Goal: Task Accomplishment & Management: Manage account settings

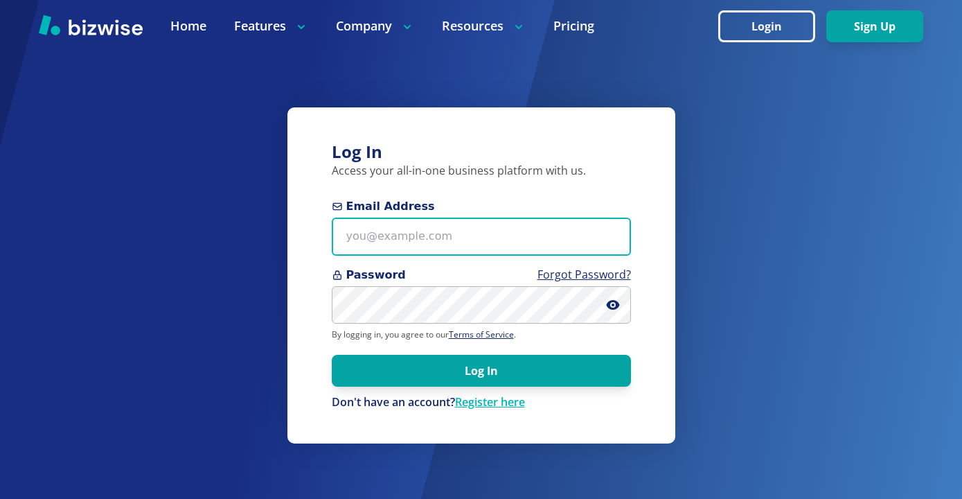
click at [431, 224] on input "Email Address" at bounding box center [481, 237] width 299 height 38
paste input "excelhvaczach@gmail.com"
type input "excelhvaczach@gmail.com"
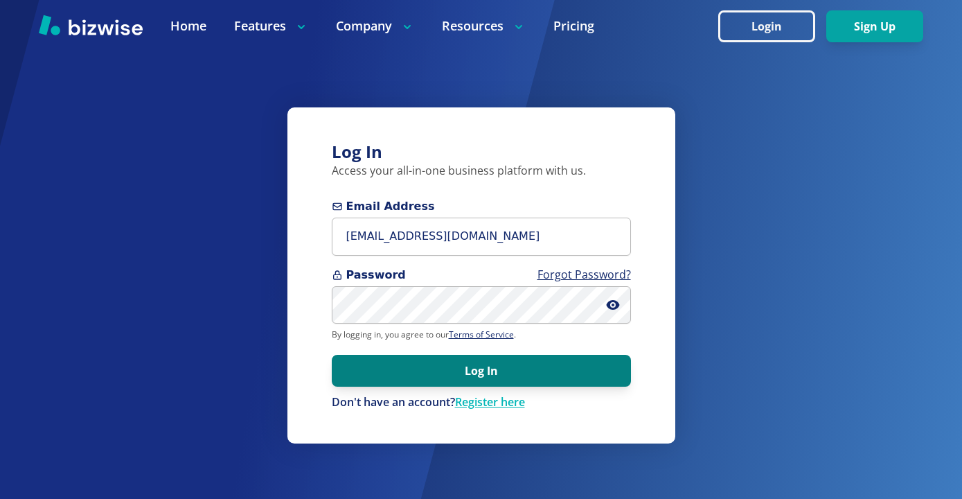
click at [580, 364] on button "Log In" at bounding box center [481, 371] width 299 height 32
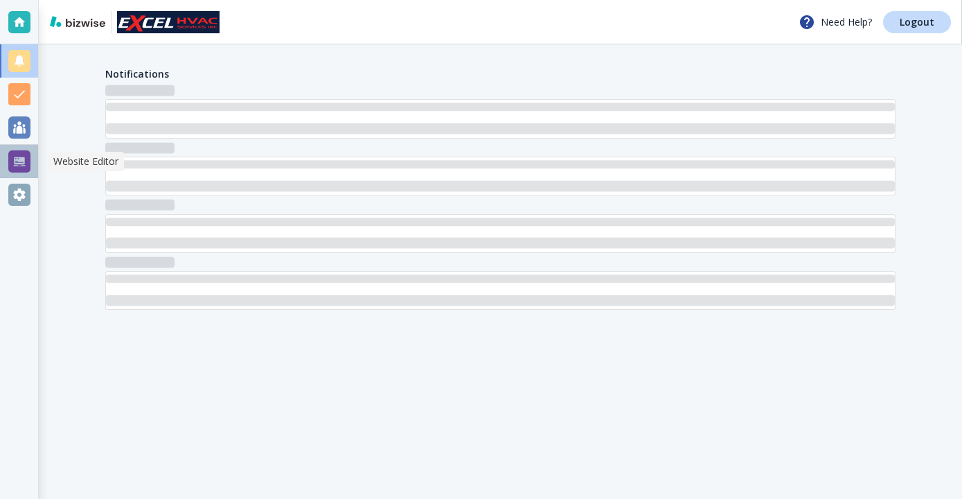
click at [11, 155] on div at bounding box center [19, 161] width 22 height 22
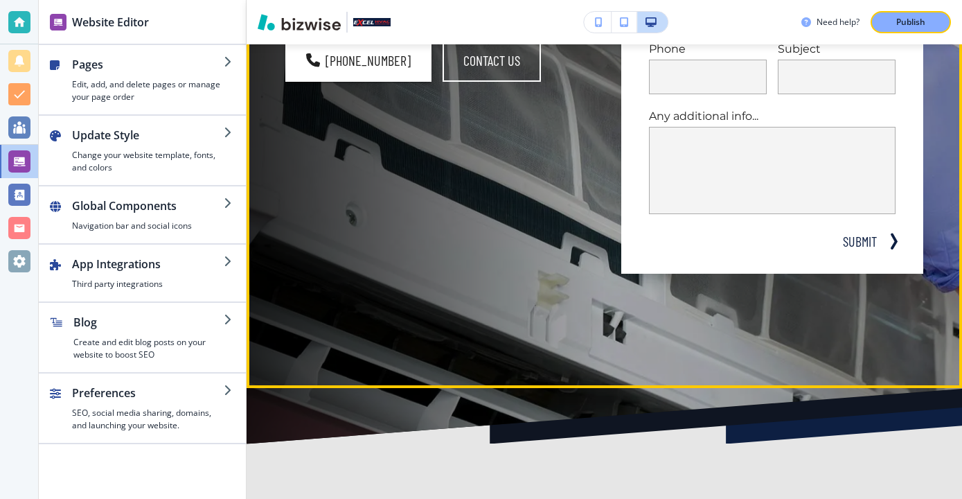
scroll to position [376, 0]
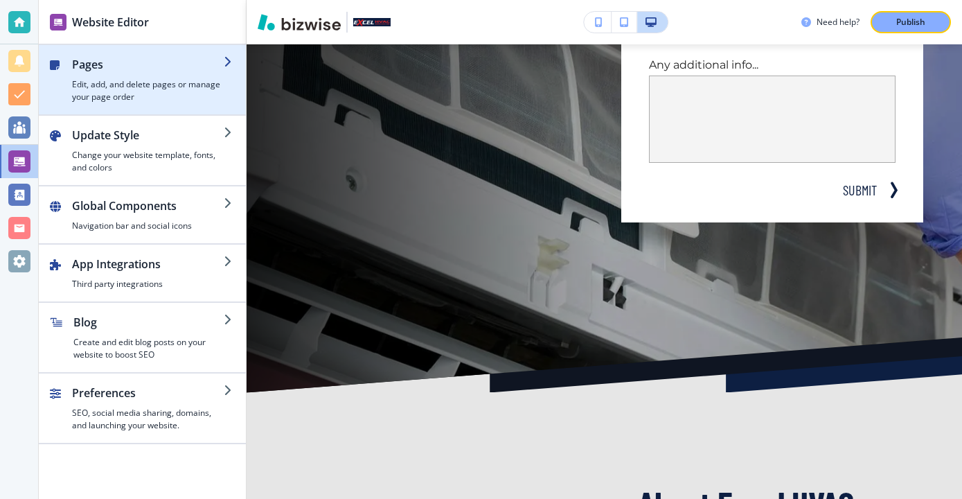
click at [207, 97] on h4 "Edit, add, and delete pages or manage your page order" at bounding box center [148, 90] width 152 height 25
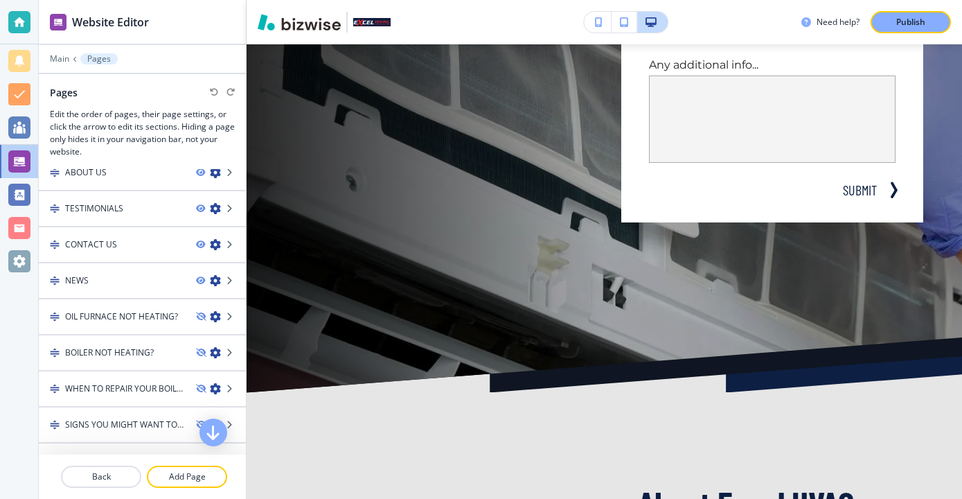
scroll to position [80, 0]
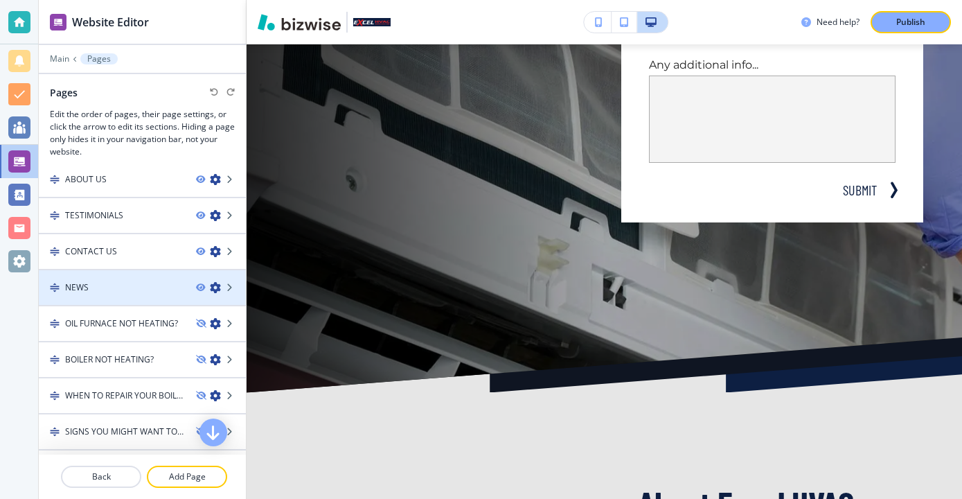
click at [135, 291] on div "NEWS" at bounding box center [112, 287] width 146 height 12
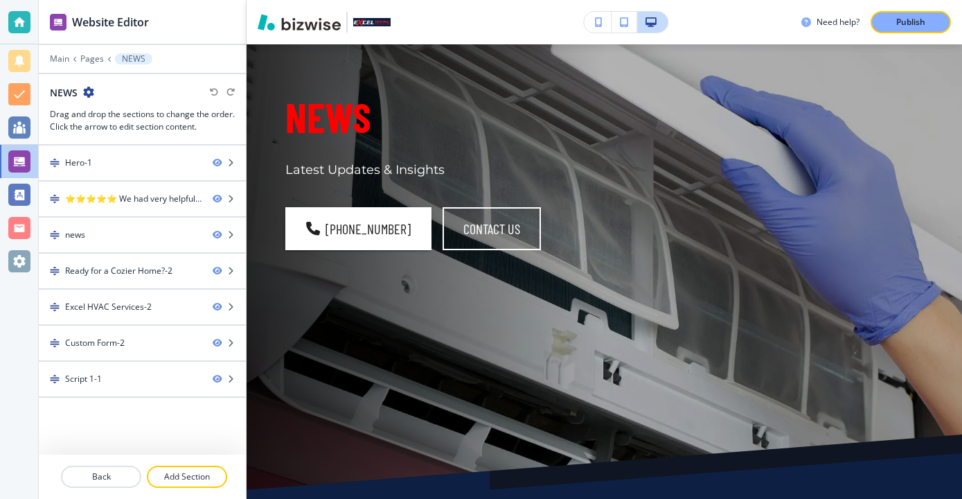
scroll to position [0, 0]
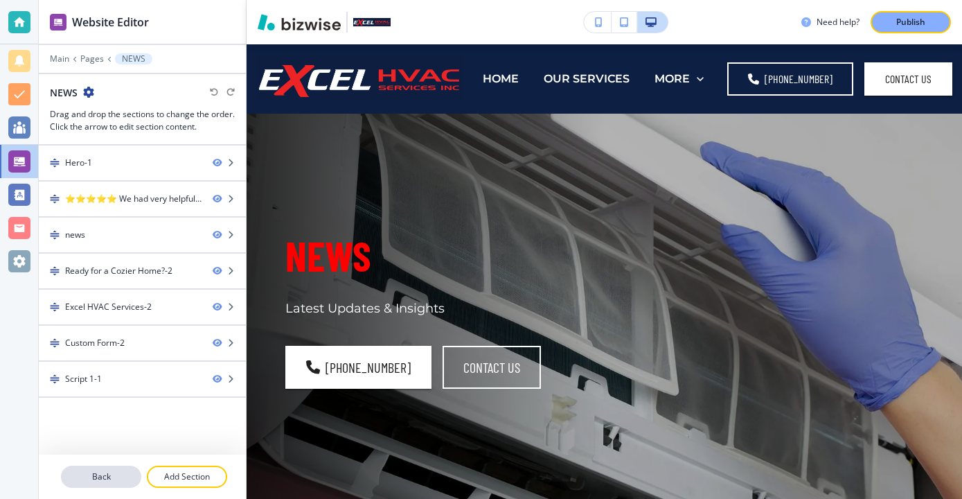
click at [69, 469] on button "Back" at bounding box center [101, 477] width 80 height 22
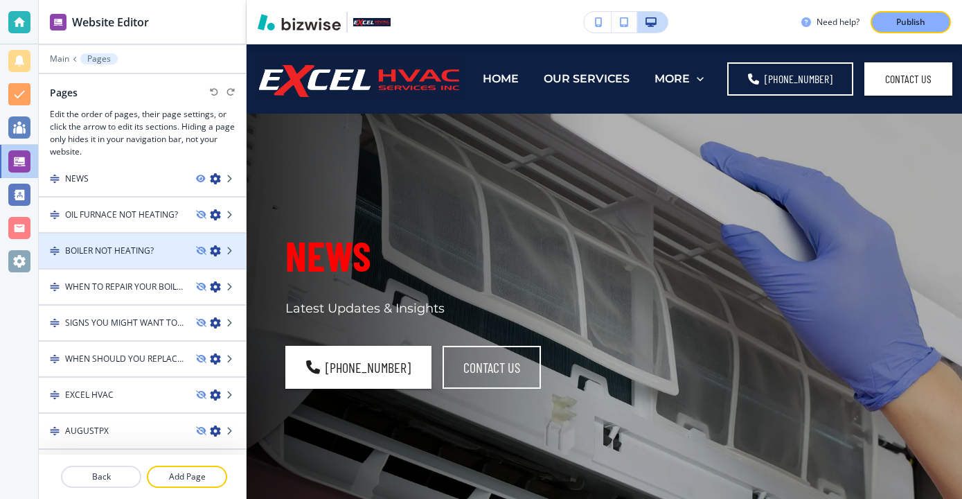
scroll to position [220, 0]
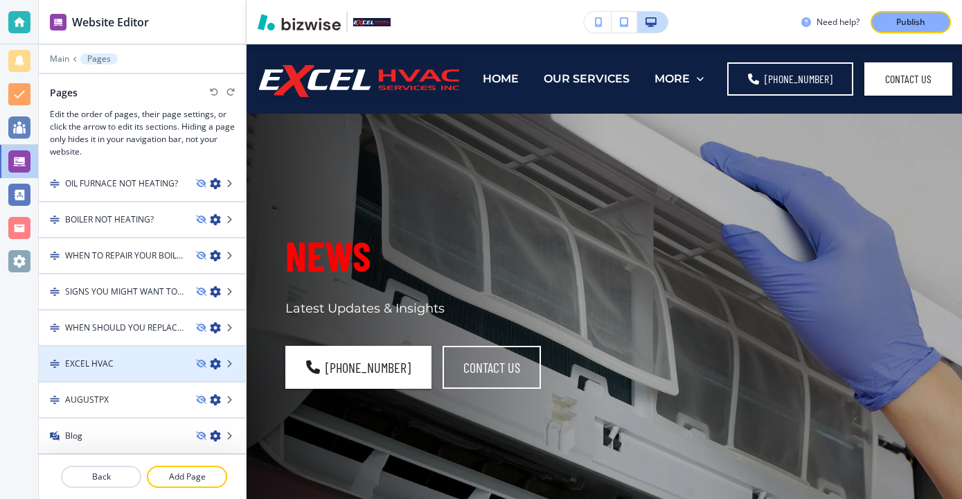
click at [132, 373] on div at bounding box center [142, 375] width 207 height 11
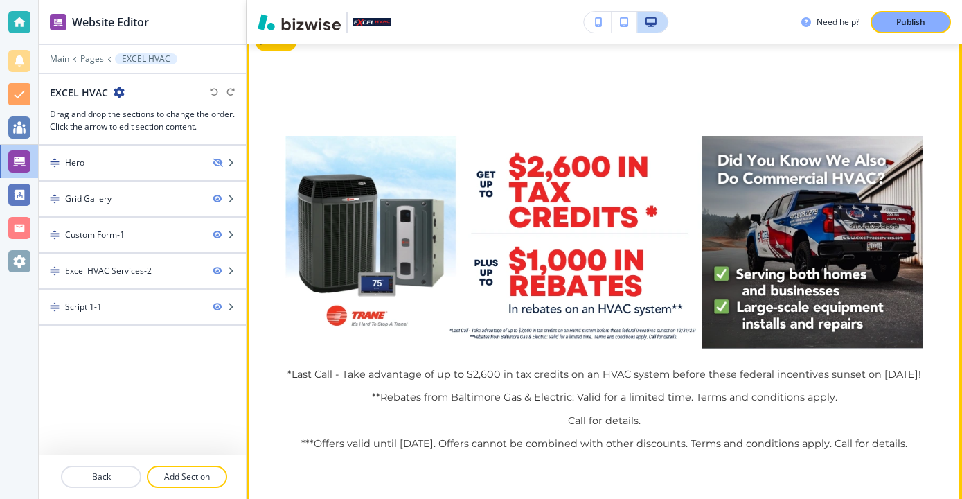
scroll to position [0, 0]
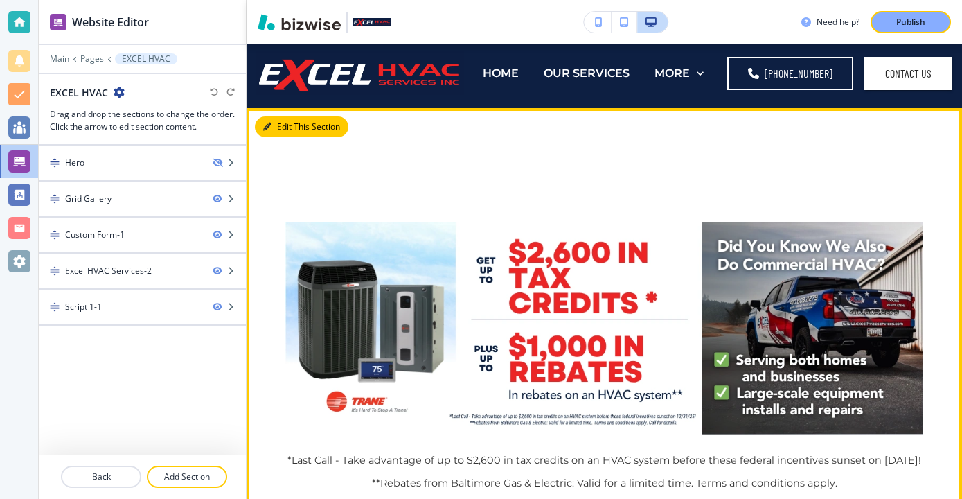
click at [274, 125] on button "Edit This Section" at bounding box center [302, 126] width 94 height 21
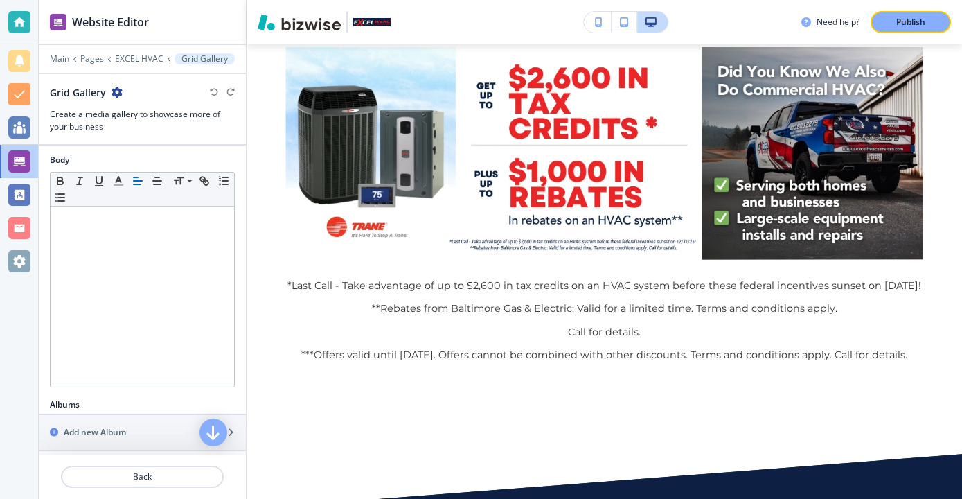
scroll to position [335, 0]
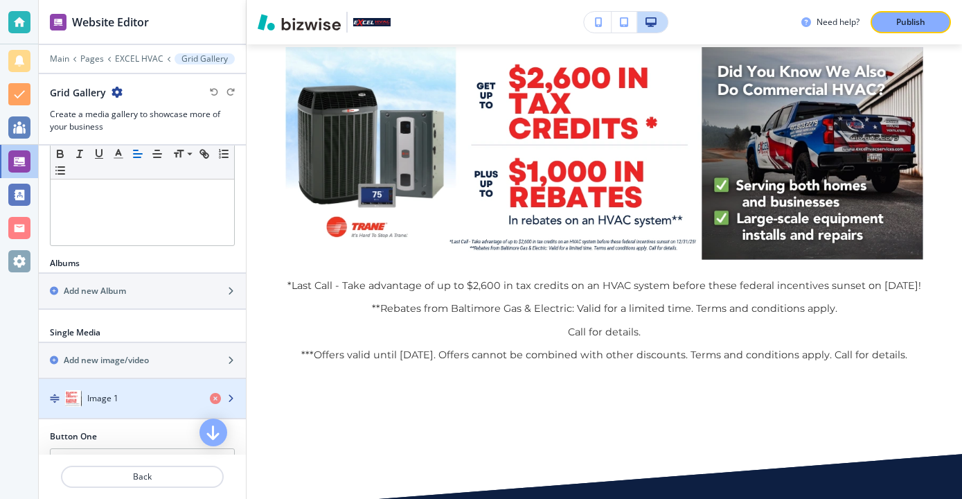
click at [134, 394] on div "Image 1" at bounding box center [119, 398] width 160 height 17
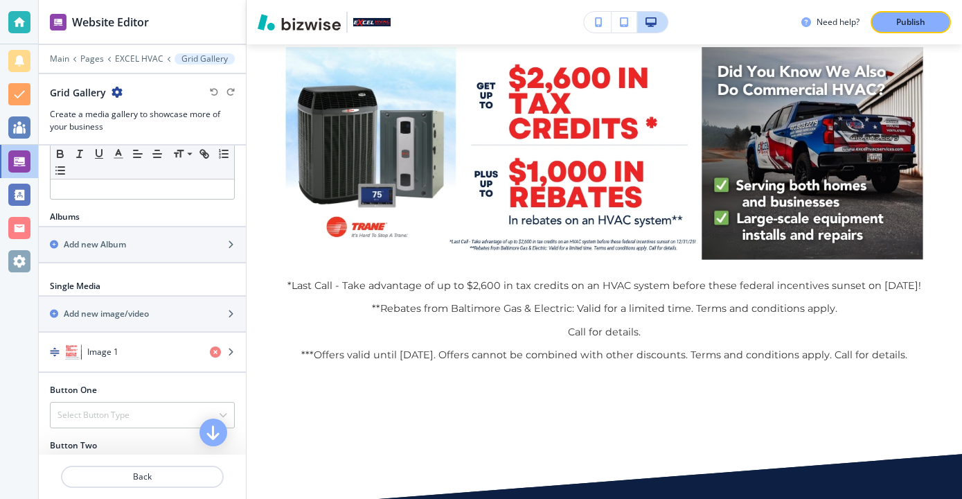
scroll to position [375, 0]
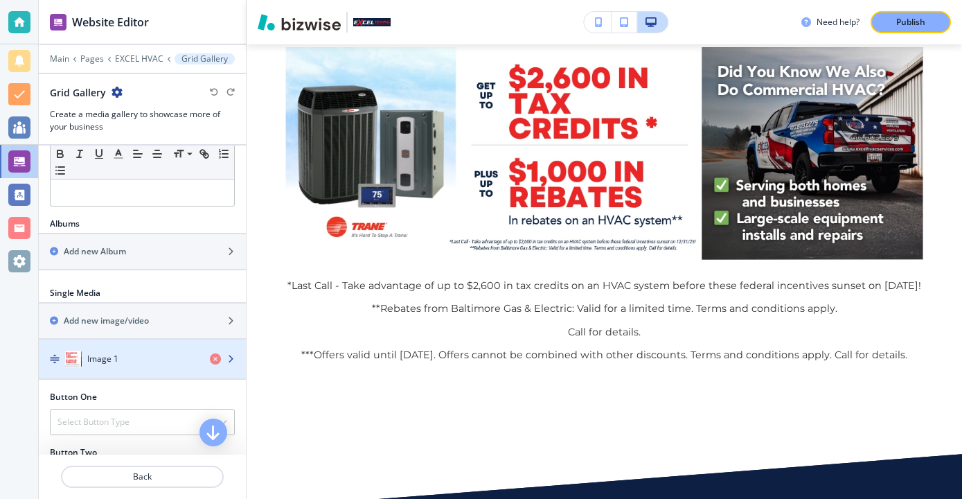
click at [130, 353] on div "Image 1" at bounding box center [119, 359] width 160 height 17
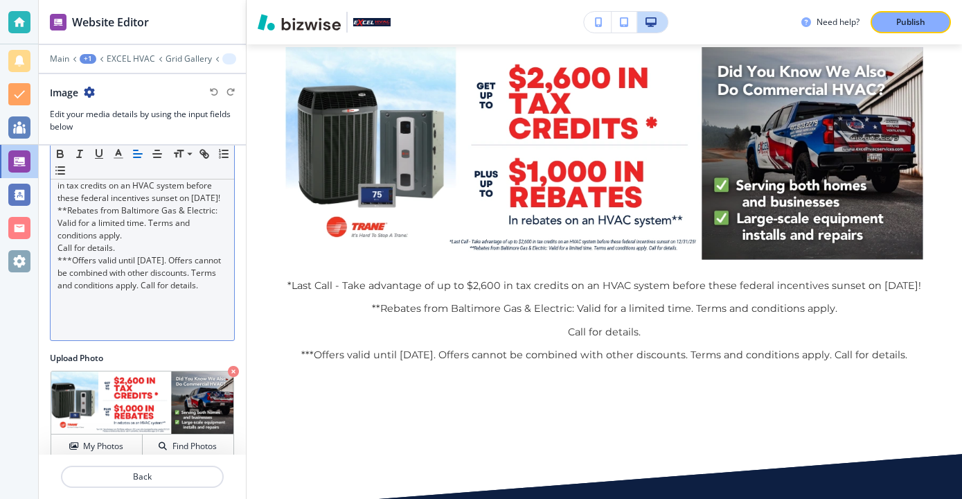
scroll to position [136, 0]
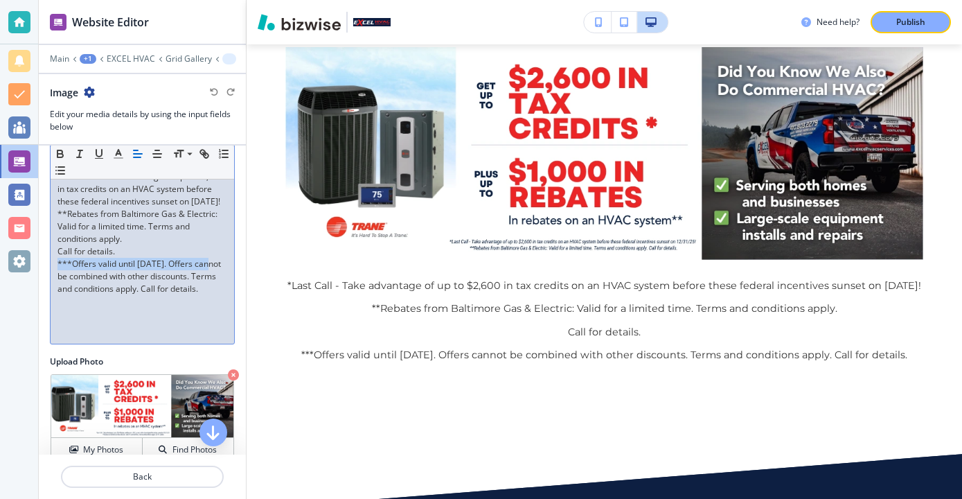
drag, startPoint x: 208, startPoint y: 278, endPoint x: 55, endPoint y: 279, distance: 152.4
click at [55, 279] on div "*Last Call - Take advantage of up to $2,600 in tax credits on an HVAC system be…" at bounding box center [143, 254] width 184 height 180
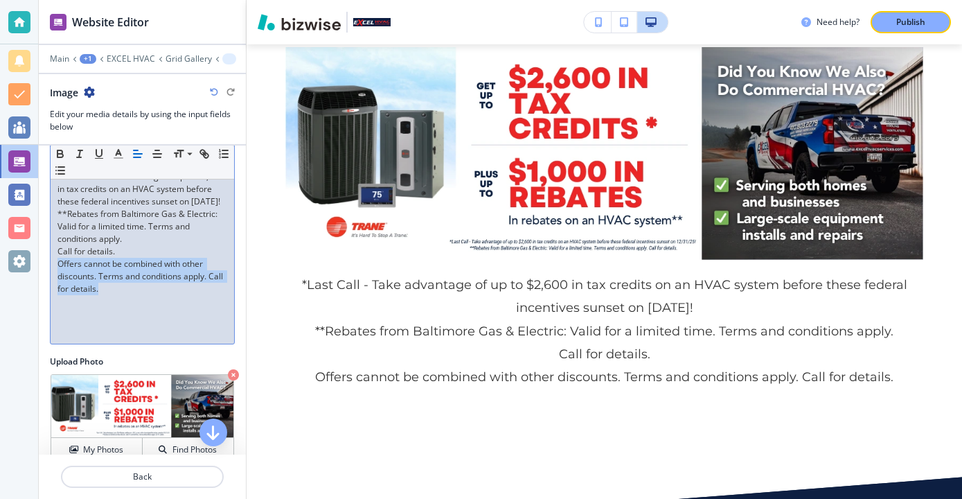
drag, startPoint x: 127, startPoint y: 299, endPoint x: 46, endPoint y: 279, distance: 83.3
click at [46, 279] on div "Image Title Small Normal Large Huge Image Caption Small Normal Large Huge *Last…" at bounding box center [142, 242] width 207 height 466
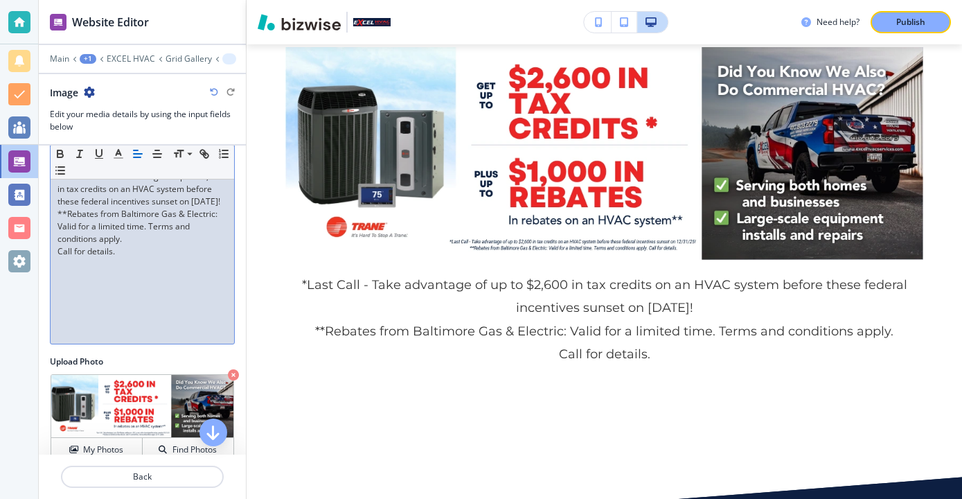
click at [908, 19] on p "Publish" at bounding box center [910, 22] width 29 height 12
